Goal: Task Accomplishment & Management: Complete application form

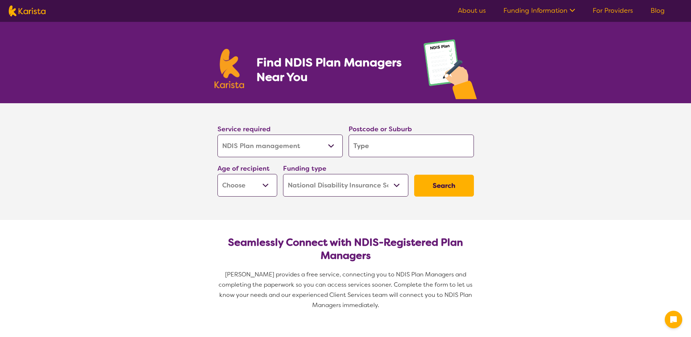
select select "NDIS Plan management"
select select "NDIS"
select select "NDIS Plan management"
select select "NDIS"
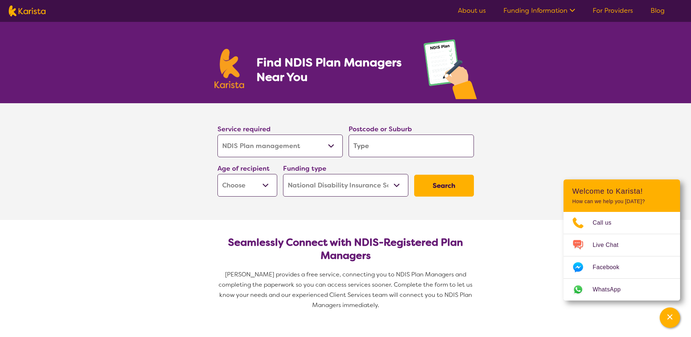
click at [611, 11] on link "For Providers" at bounding box center [613, 10] width 40 height 9
